Goal: Find specific page/section

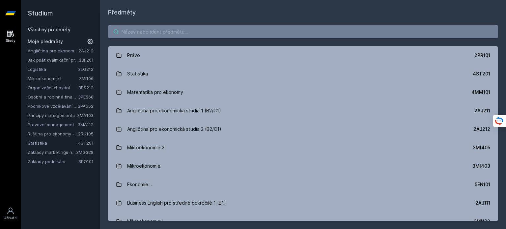
click at [222, 31] on input "search" at bounding box center [303, 31] width 390 height 13
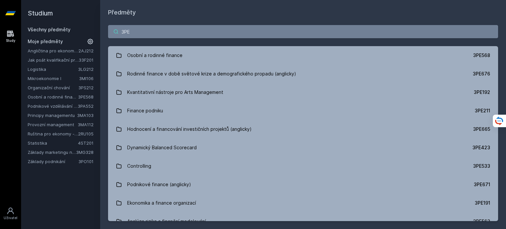
drag, startPoint x: 198, startPoint y: 27, endPoint x: 96, endPoint y: 34, distance: 102.4
click at [96, 34] on div "Studium Všechny předměty Moje předměty Angličtina pro ekonomická studia 2 (B2/C…" at bounding box center [263, 114] width 485 height 229
paste input "Státní zkouška"
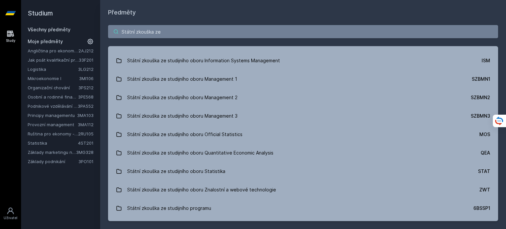
scroll to position [802, 0]
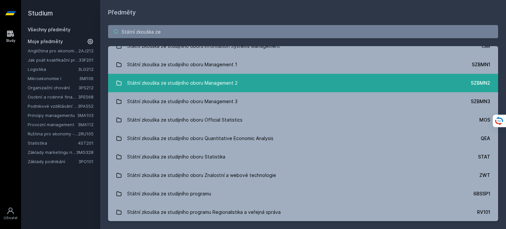
type input "Státní zkouška ze"
click at [238, 80] on link "Státní zkouška ze studijního oboru Management 2 SZBMN2" at bounding box center [303, 83] width 390 height 18
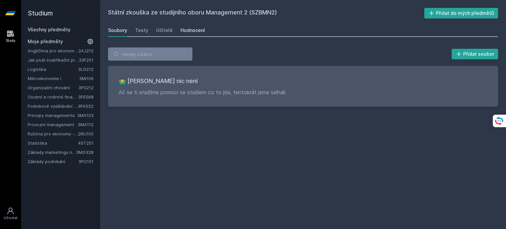
click at [186, 31] on div "Hodnocení" at bounding box center [193, 30] width 24 height 7
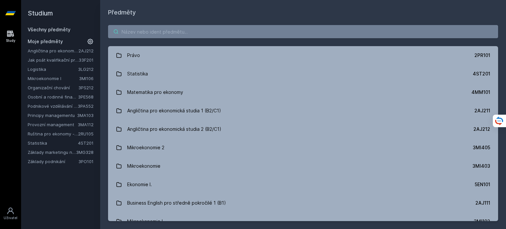
click at [173, 36] on input "search" at bounding box center [303, 31] width 390 height 13
